Goal: Transaction & Acquisition: Purchase product/service

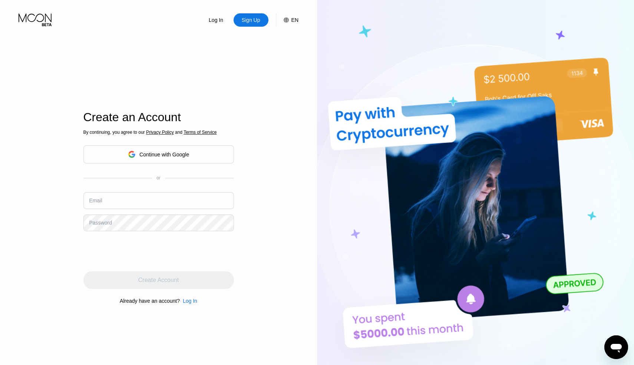
click at [244, 17] on div "Sign Up" at bounding box center [251, 19] width 20 height 7
click at [164, 153] on div "Continue with Google" at bounding box center [164, 155] width 50 height 6
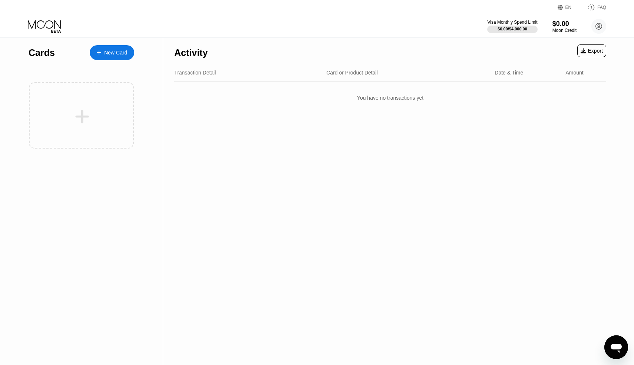
click at [113, 55] on div "New Card" at bounding box center [115, 53] width 23 height 6
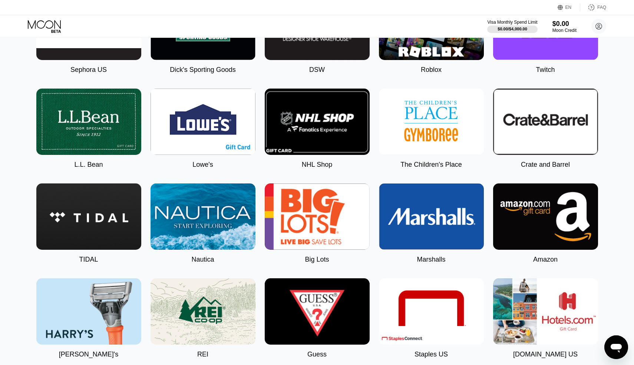
scroll to position [828, 0]
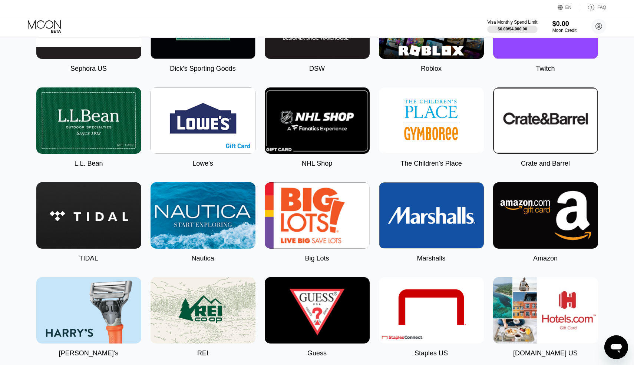
click at [532, 211] on img at bounding box center [545, 215] width 105 height 66
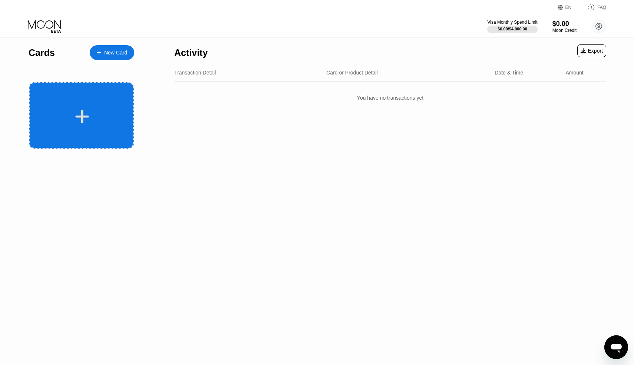
click at [83, 107] on div at bounding box center [81, 115] width 105 height 66
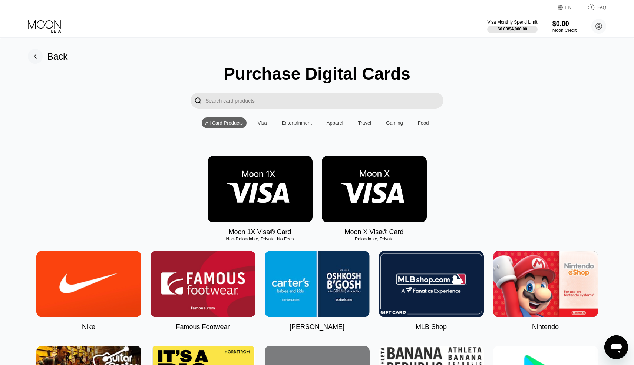
click at [304, 97] on input "Search card products" at bounding box center [324, 101] width 238 height 16
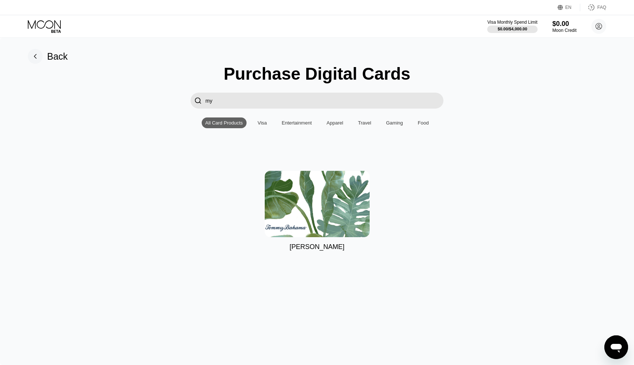
type input "m"
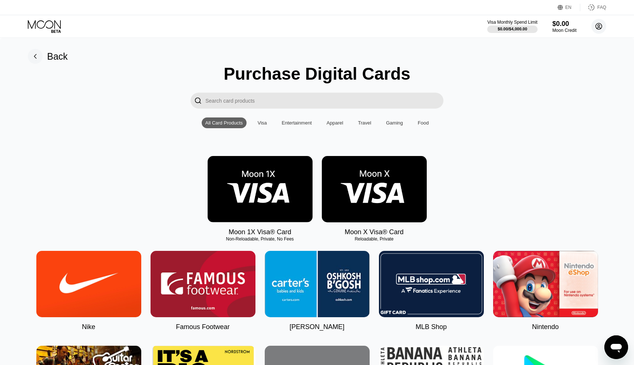
click at [600, 25] on icon at bounding box center [599, 26] width 4 height 4
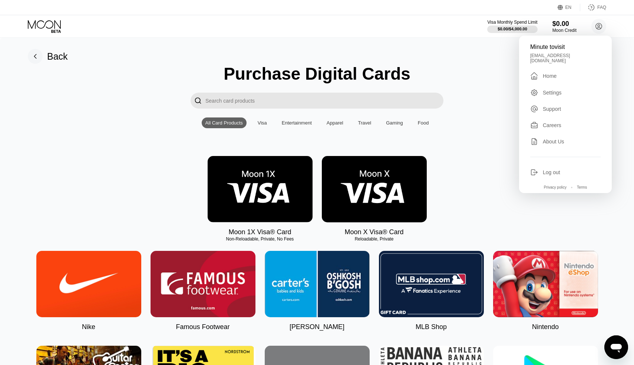
click at [480, 186] on div "Moon 1X Visa® Card Non-Reloadable, Private, No Fees Moon X Visa® Card Reloadabl…" at bounding box center [317, 196] width 612 height 80
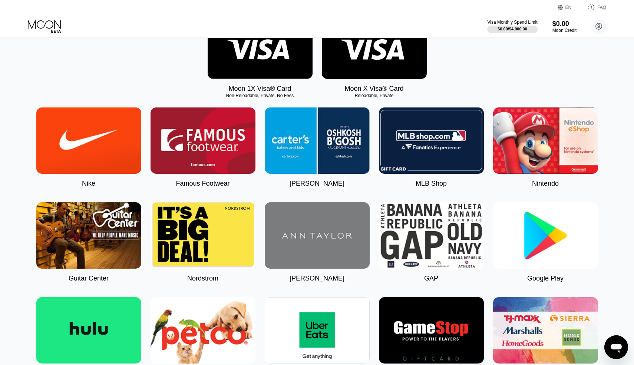
scroll to position [143, 0]
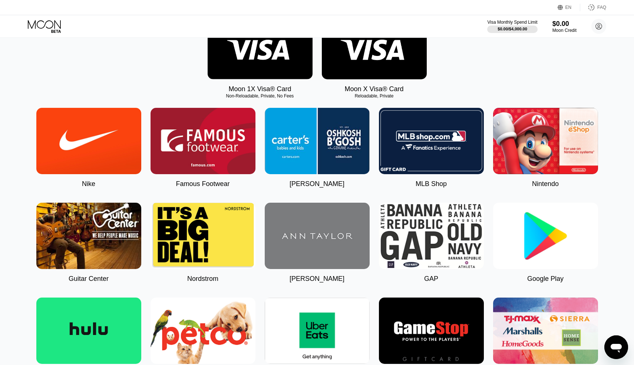
click at [534, 224] on img at bounding box center [545, 236] width 105 height 66
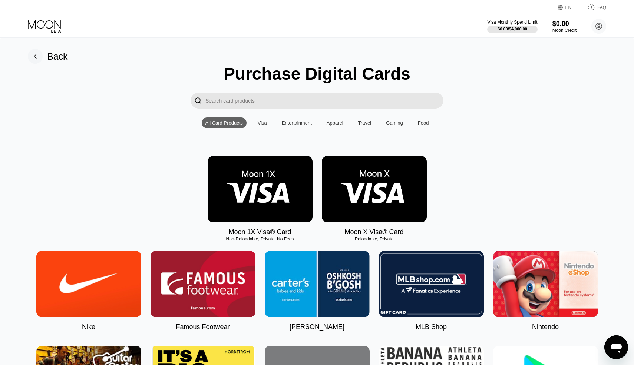
type input "0"
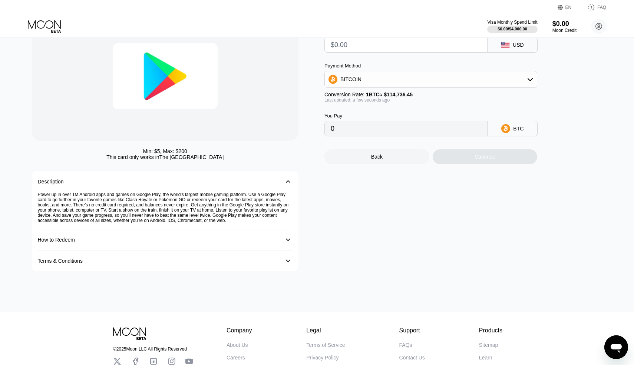
scroll to position [53, 0]
